Goal: Information Seeking & Learning: Check status

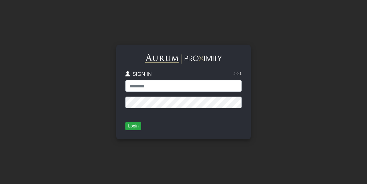
click at [140, 88] on input "text" at bounding box center [183, 86] width 116 height 12
click at [155, 85] on input "text" at bounding box center [183, 86] width 116 height 12
type input "**********"
click at [136, 126] on button "Login" at bounding box center [133, 126] width 16 height 9
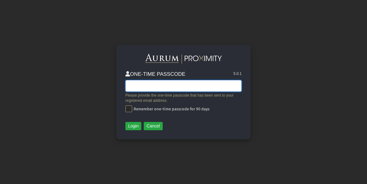
click at [173, 84] on input "text" at bounding box center [183, 86] width 116 height 12
click at [170, 85] on input "text" at bounding box center [183, 86] width 116 height 12
type input "******"
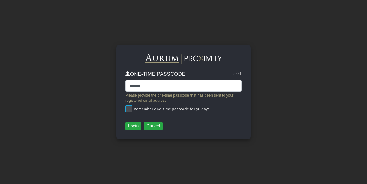
click at [130, 109] on span at bounding box center [128, 108] width 7 height 7
click at [133, 124] on button "Login" at bounding box center [133, 126] width 16 height 9
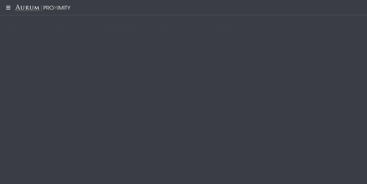
click at [10, 9] on icon at bounding box center [7, 7] width 15 height 5
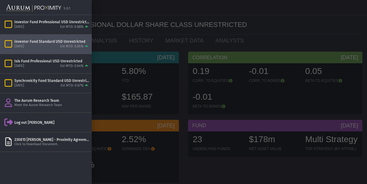
click at [24, 45] on div "[DATE]" at bounding box center [19, 46] width 10 height 5
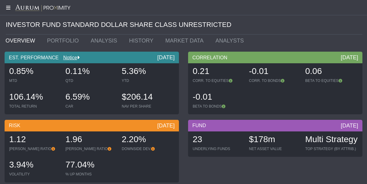
click at [9, 8] on icon at bounding box center [7, 7] width 15 height 5
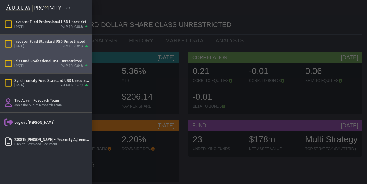
click at [15, 64] on div "August 2025 Est MTD: 0.64%" at bounding box center [51, 66] width 75 height 5
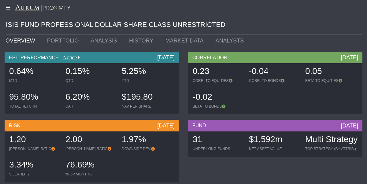
click at [8, 7] on icon at bounding box center [7, 7] width 15 height 5
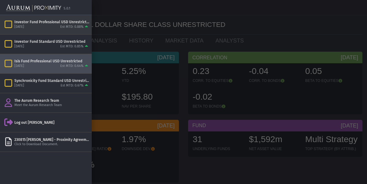
click at [21, 25] on div "[DATE]" at bounding box center [19, 27] width 10 height 5
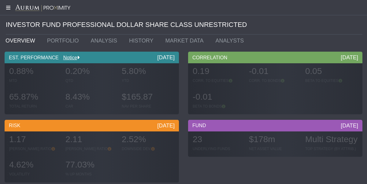
click at [7, 9] on icon at bounding box center [7, 7] width 15 height 5
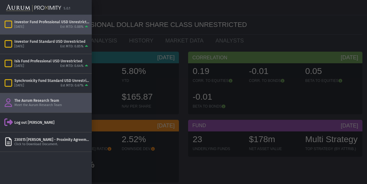
click at [29, 101] on div "The Aurum Research Team" at bounding box center [51, 100] width 75 height 5
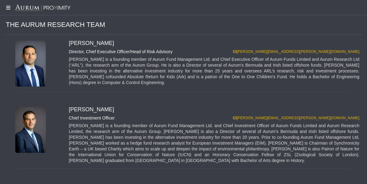
click at [9, 8] on icon at bounding box center [7, 7] width 15 height 5
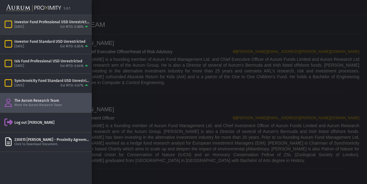
click at [28, 22] on div "Investor Fund Professional USD Unrestricted" at bounding box center [51, 22] width 75 height 5
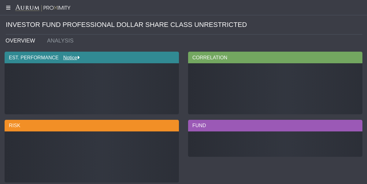
click at [10, 9] on icon at bounding box center [7, 7] width 15 height 5
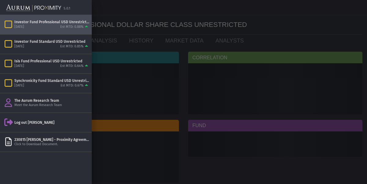
click at [10, 9] on img at bounding box center [33, 8] width 55 height 13
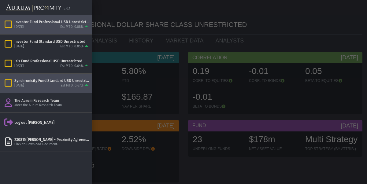
click at [49, 76] on div "Synchronicity Fund Standard USD Unrestricted August 2025 Est MTD: 0.67%" at bounding box center [46, 83] width 92 height 19
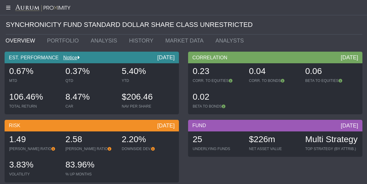
click at [8, 10] on div at bounding box center [183, 7] width 367 height 15
click at [8, 3] on div at bounding box center [183, 7] width 367 height 15
click at [8, 7] on icon at bounding box center [7, 7] width 15 height 5
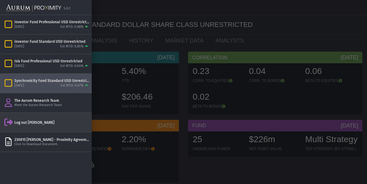
click at [24, 124] on div "Log out [PERSON_NAME]" at bounding box center [51, 122] width 75 height 5
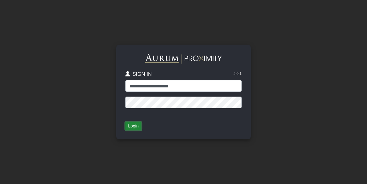
click at [136, 129] on button "Login" at bounding box center [133, 126] width 16 height 9
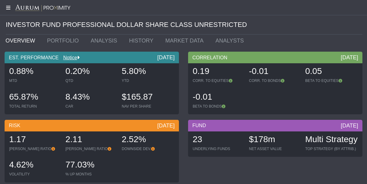
click at [8, 7] on icon at bounding box center [7, 7] width 15 height 5
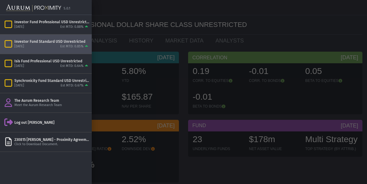
click at [18, 44] on div "August 2025 Est MTD: 0.85%" at bounding box center [51, 46] width 75 height 5
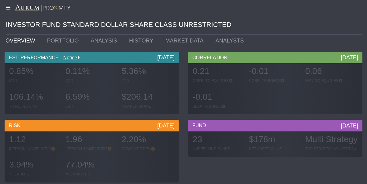
click at [8, 9] on icon at bounding box center [7, 7] width 15 height 5
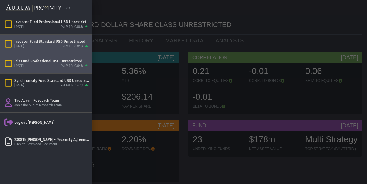
click at [22, 63] on div "Isis Fund Professional USD Unrestricted" at bounding box center [51, 61] width 75 height 5
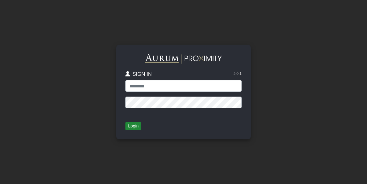
type input "**********"
click at [133, 126] on button "Login" at bounding box center [133, 126] width 16 height 9
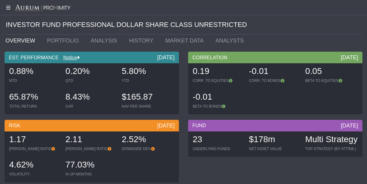
click at [185, 15] on div "INVESTOR FUND PROFESSIONAL DOLLAR SHARE CLASS UNRESTRICTED" at bounding box center [184, 24] width 356 height 19
